Goal: Use online tool/utility: Utilize a website feature to perform a specific function

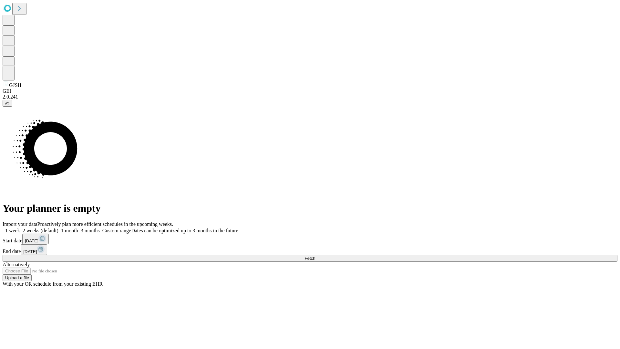
click at [315, 256] on span "Fetch" at bounding box center [310, 258] width 11 height 5
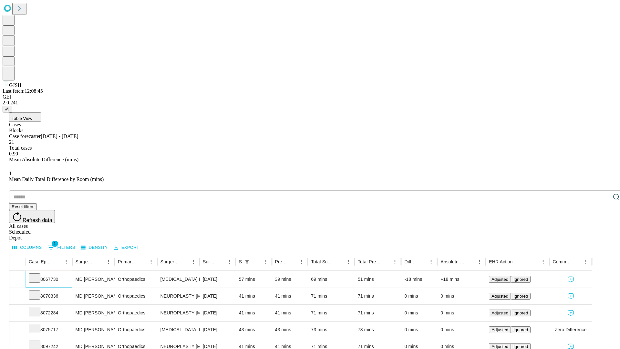
click at [38, 274] on icon at bounding box center [34, 277] width 6 height 6
